Goal: Book appointment/travel/reservation

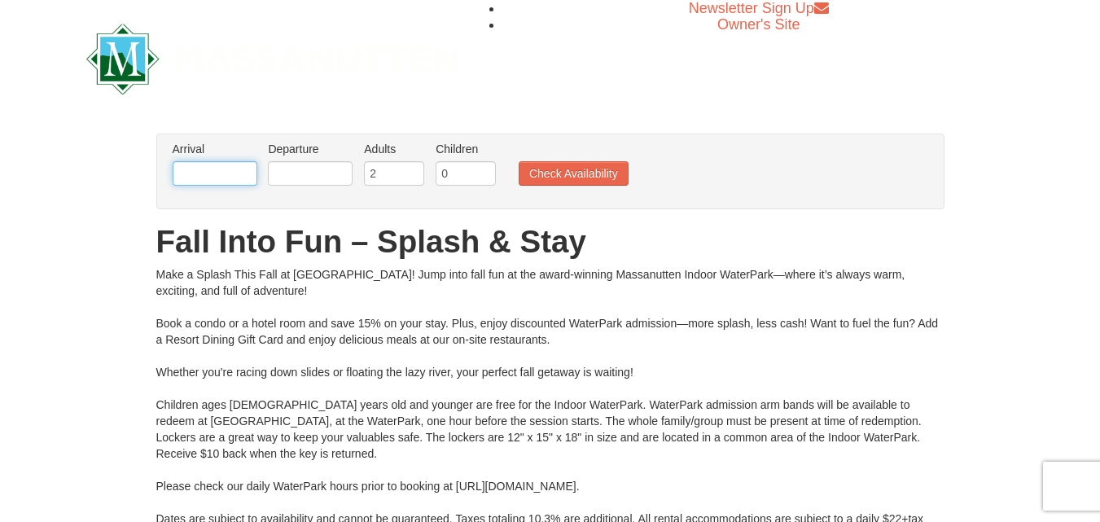
click at [249, 172] on input "text" at bounding box center [215, 173] width 85 height 24
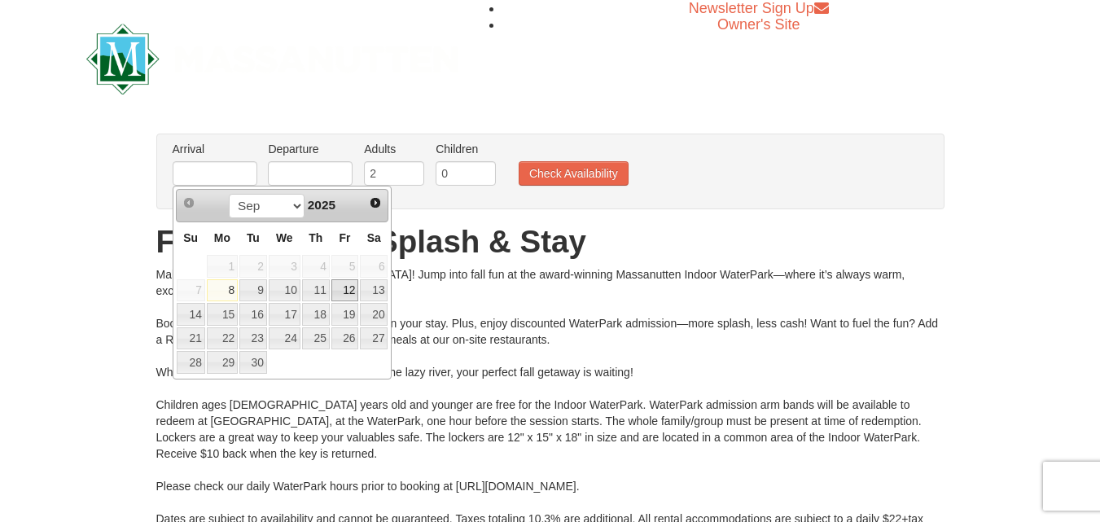
click at [345, 292] on link "12" at bounding box center [345, 290] width 28 height 23
type input "[DATE]"
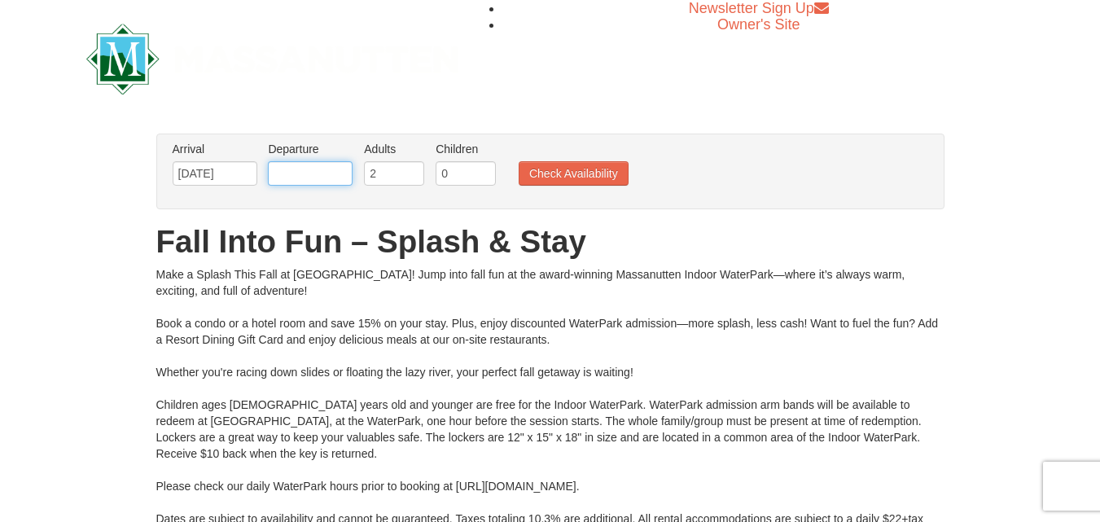
click at [319, 165] on input "text" at bounding box center [310, 173] width 85 height 24
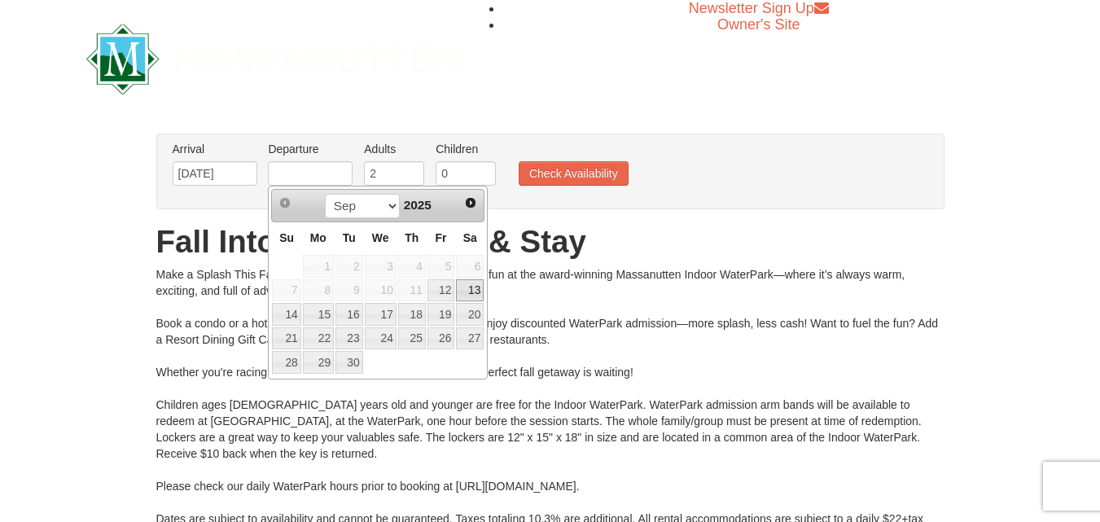
click at [473, 290] on link "13" at bounding box center [470, 290] width 28 height 23
type input "[DATE]"
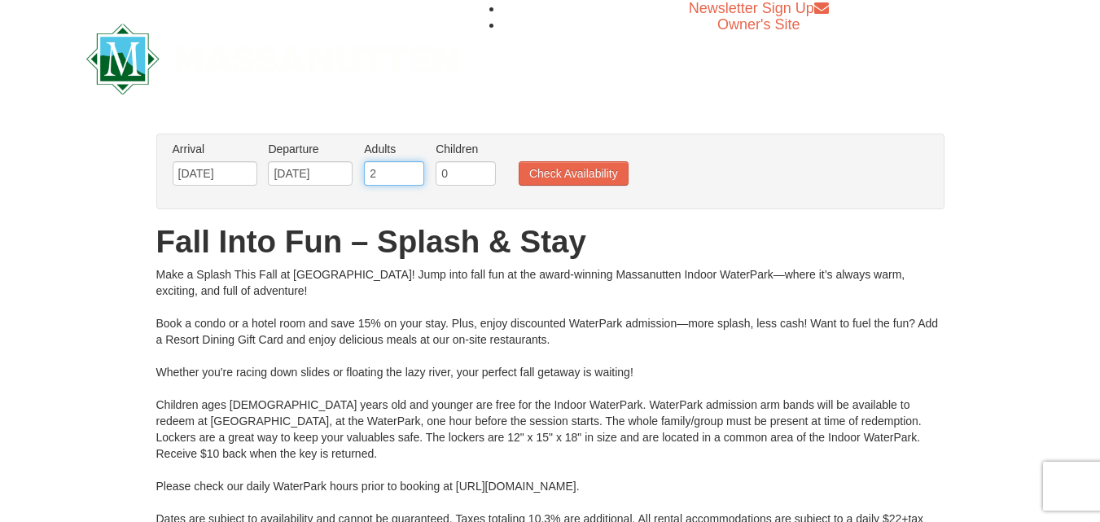
click at [397, 168] on input "2" at bounding box center [394, 173] width 60 height 24
type input "1"
click at [481, 173] on input "0" at bounding box center [466, 173] width 60 height 24
type input "1"
click at [563, 172] on button "Check Availability" at bounding box center [574, 173] width 110 height 24
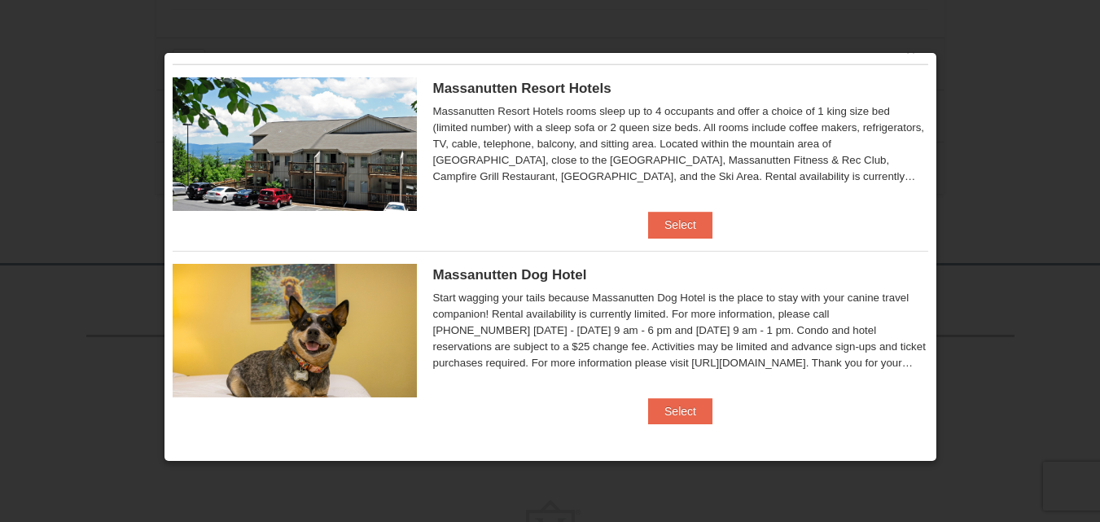
scroll to position [857, 0]
click at [662, 226] on button "Select" at bounding box center [680, 225] width 64 height 26
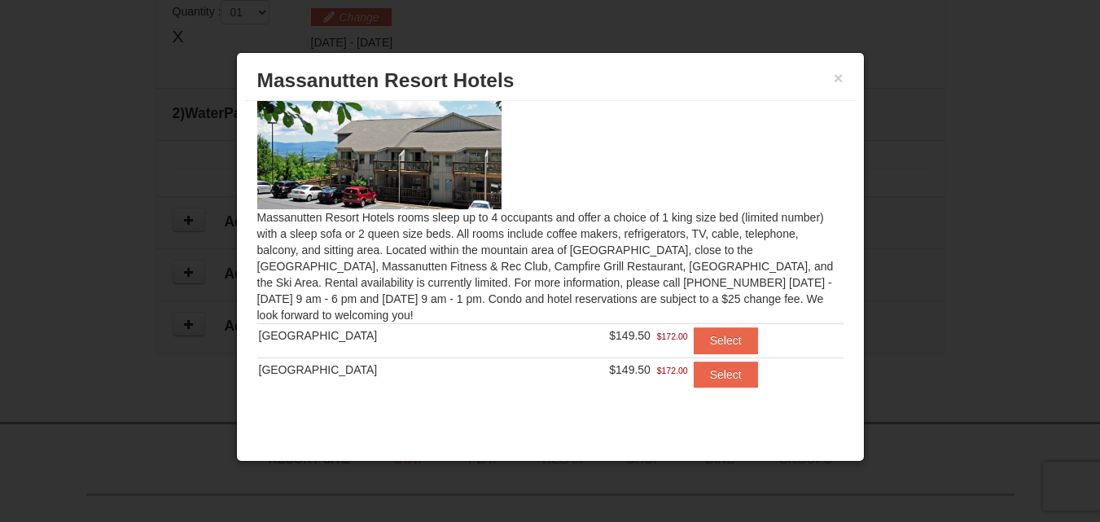
scroll to position [662, 0]
click at [840, 73] on button "×" at bounding box center [839, 78] width 10 height 16
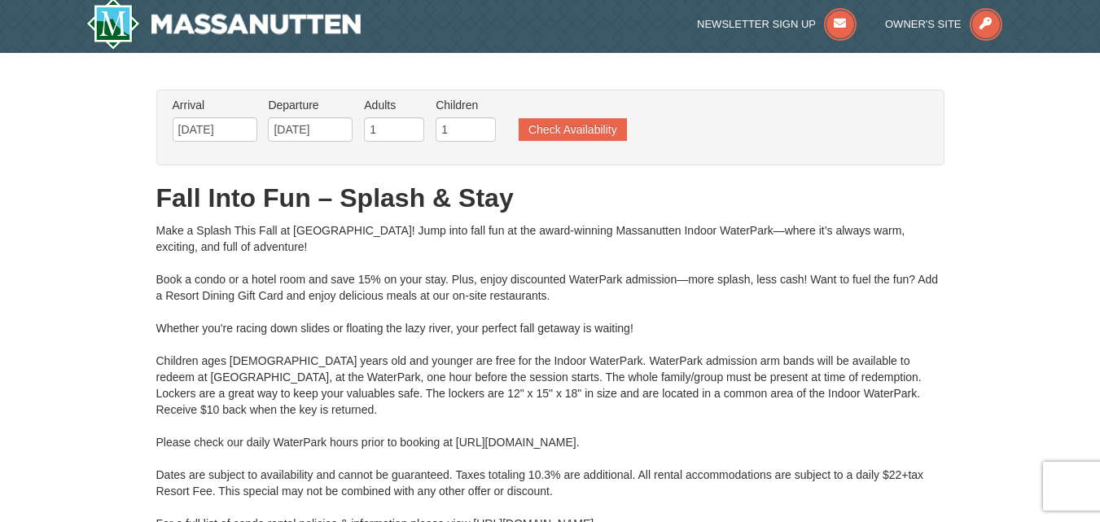
scroll to position [0, 0]
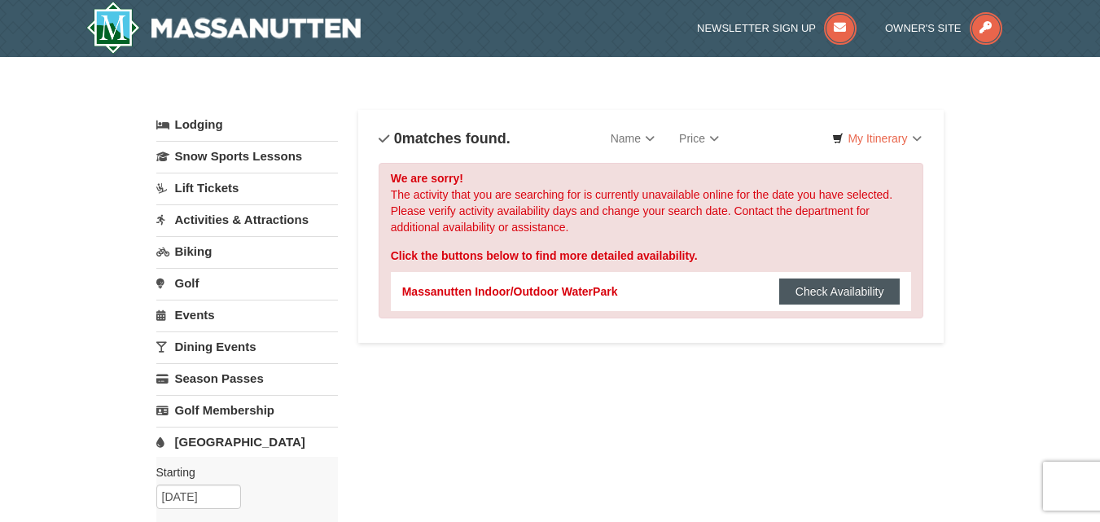
click at [830, 294] on button "Check Availability" at bounding box center [839, 292] width 121 height 26
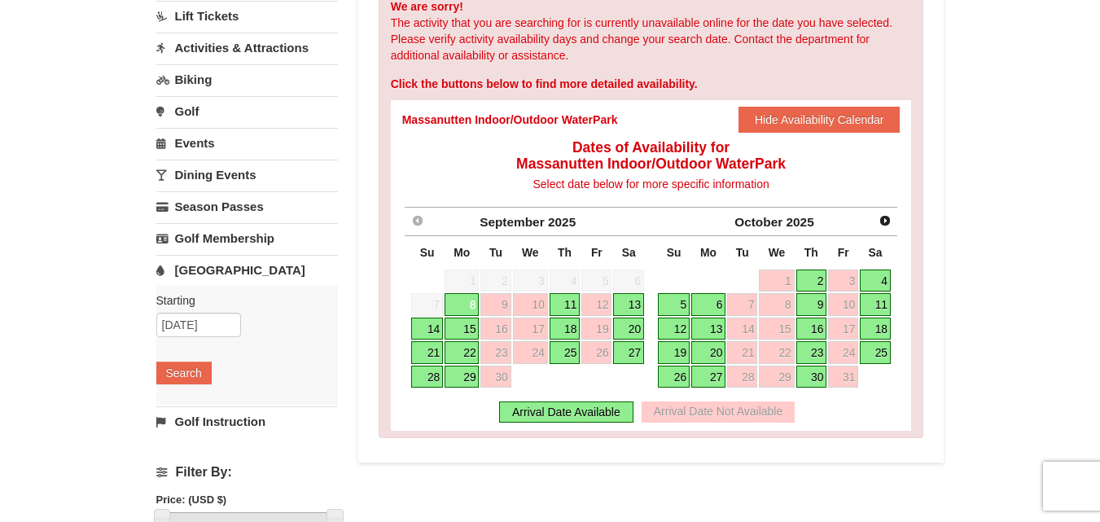
scroll to position [244, 0]
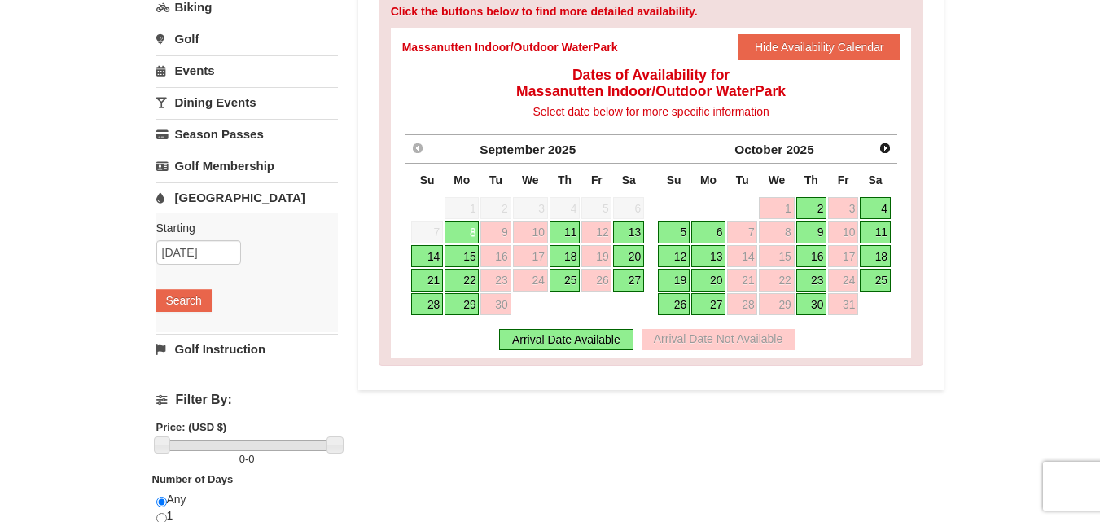
click at [618, 235] on link "13" at bounding box center [628, 232] width 31 height 23
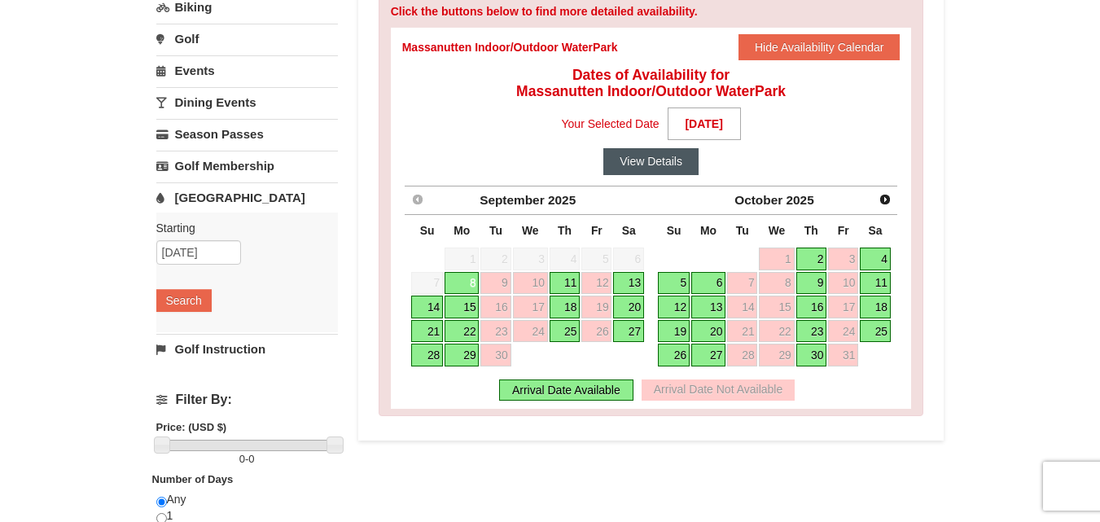
click at [665, 154] on button "View Details" at bounding box center [650, 161] width 95 height 26
